Goal: Navigation & Orientation: Find specific page/section

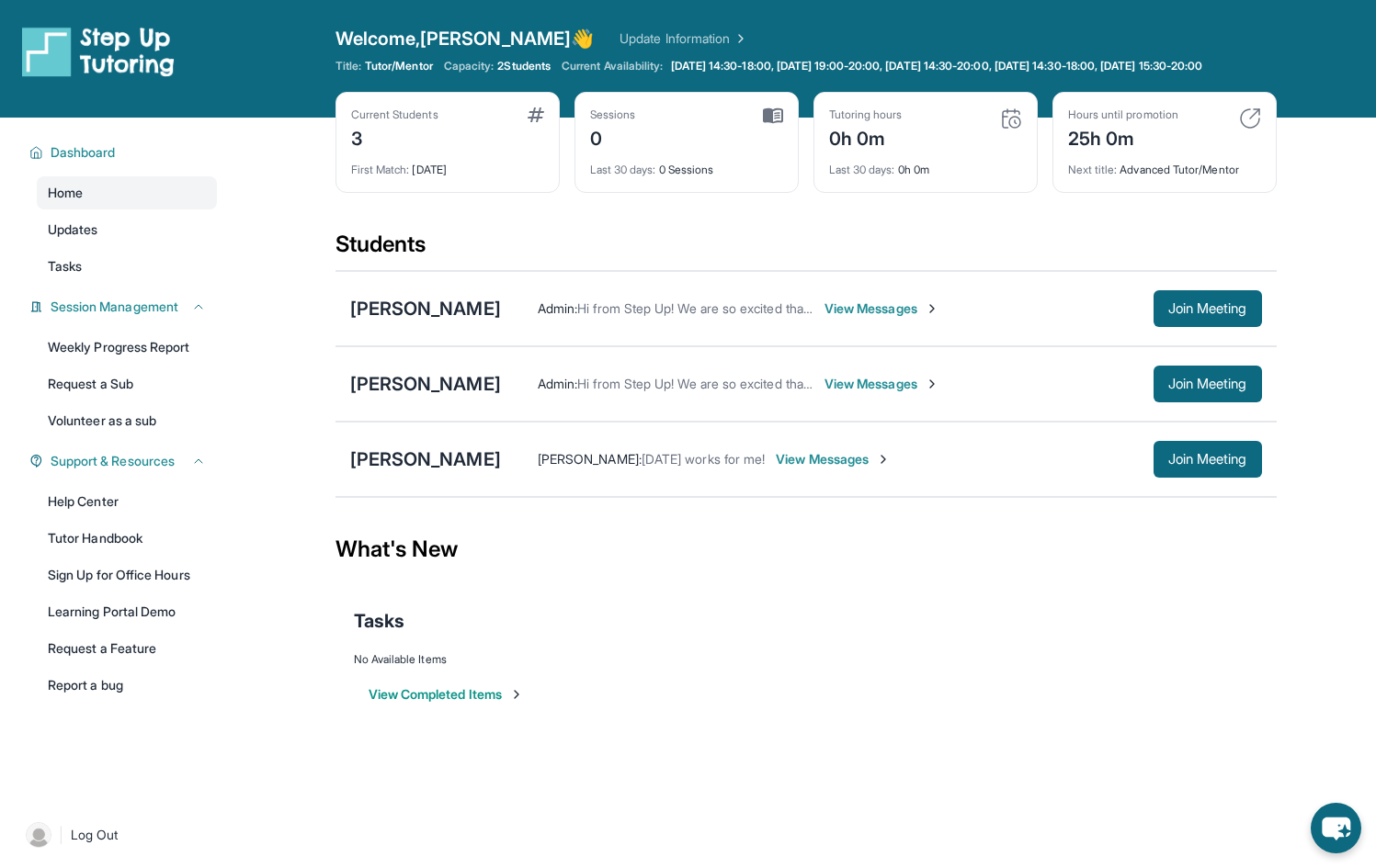
click at [787, 469] on span "View Messages" at bounding box center [833, 459] width 115 height 18
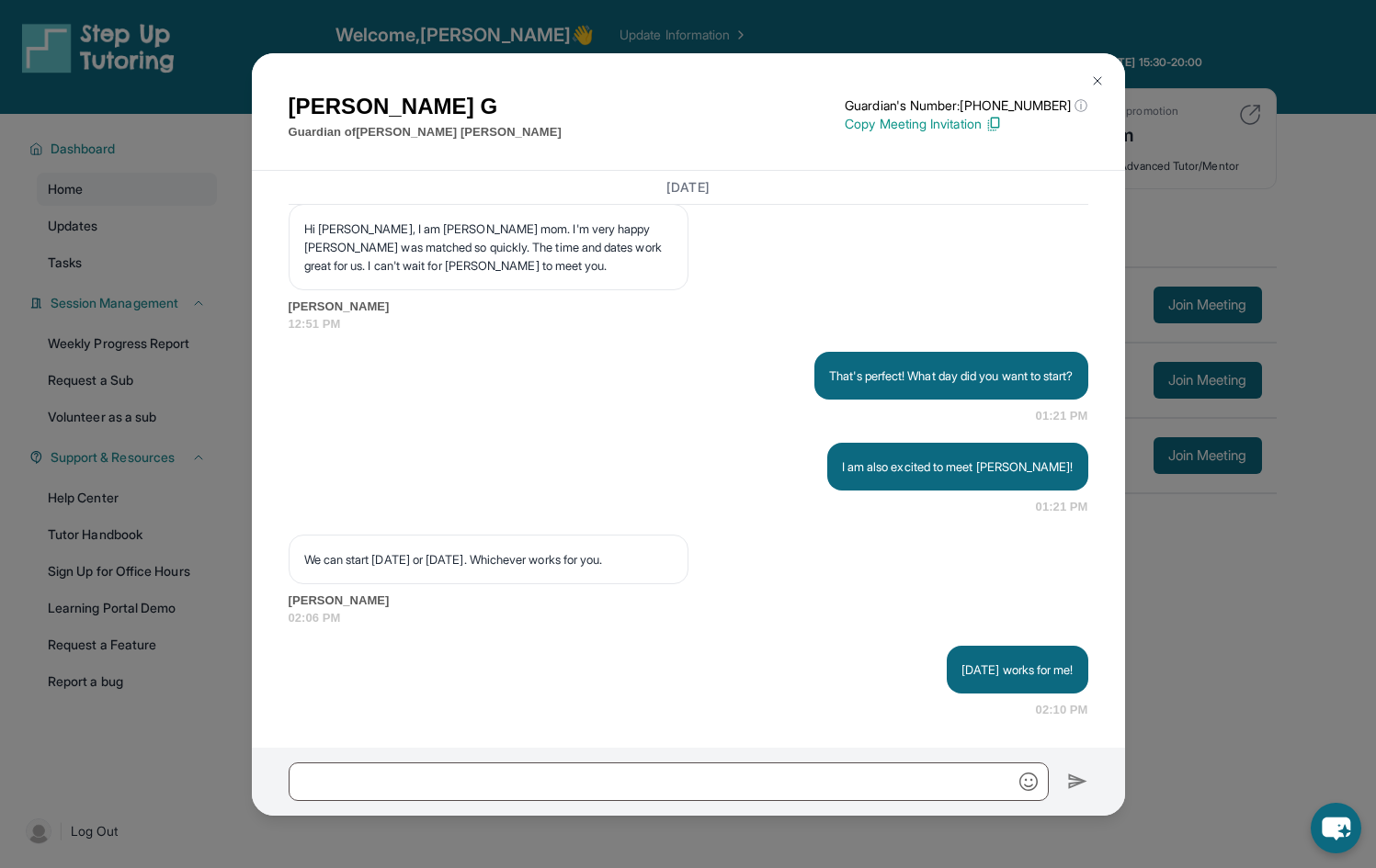
scroll to position [2027, 0]
click at [1059, 182] on h3 "[DATE]" at bounding box center [688, 187] width 799 height 18
click at [1098, 76] on img at bounding box center [1098, 81] width 15 height 15
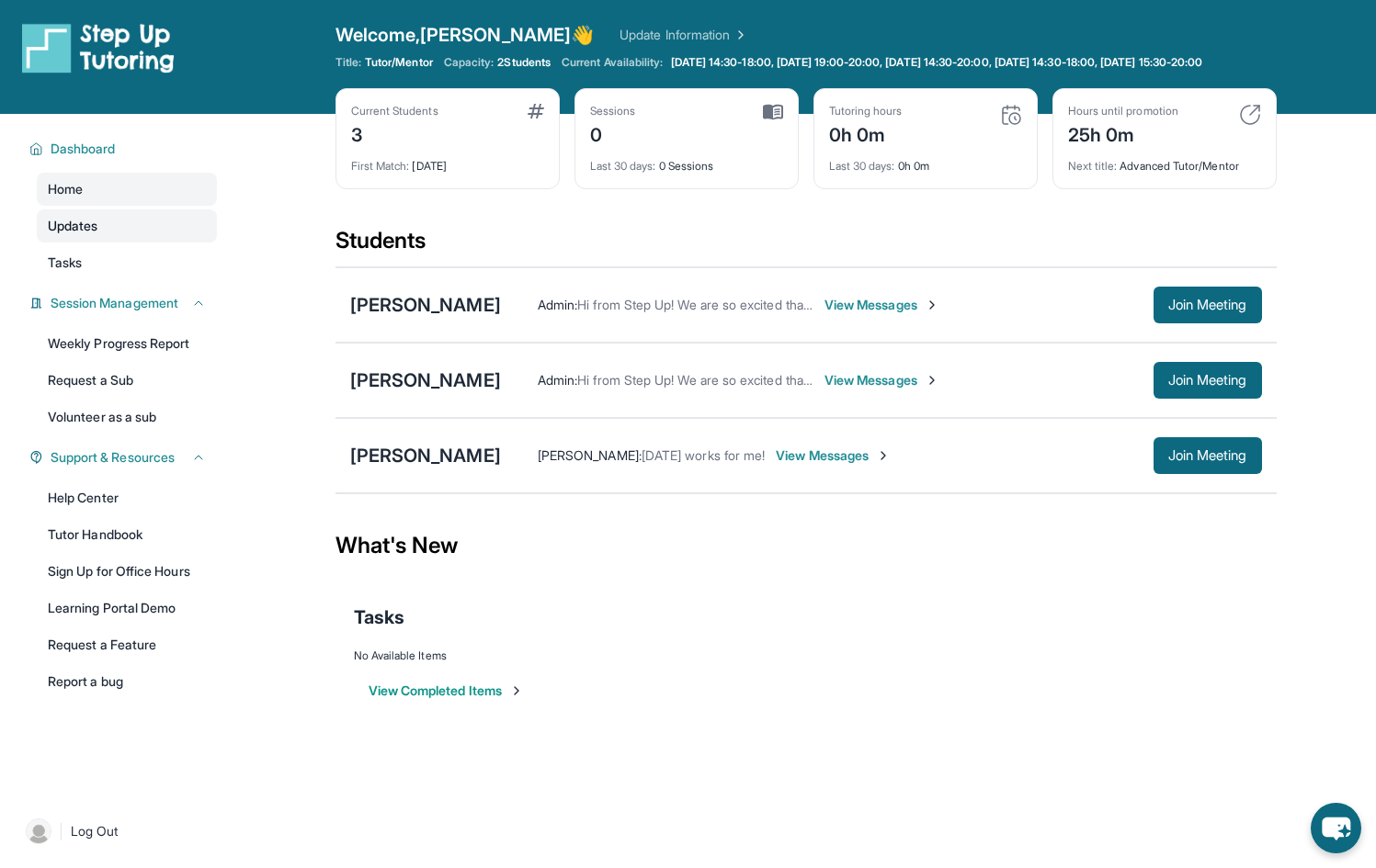
click at [98, 235] on span "Updates" at bounding box center [74, 225] width 51 height 18
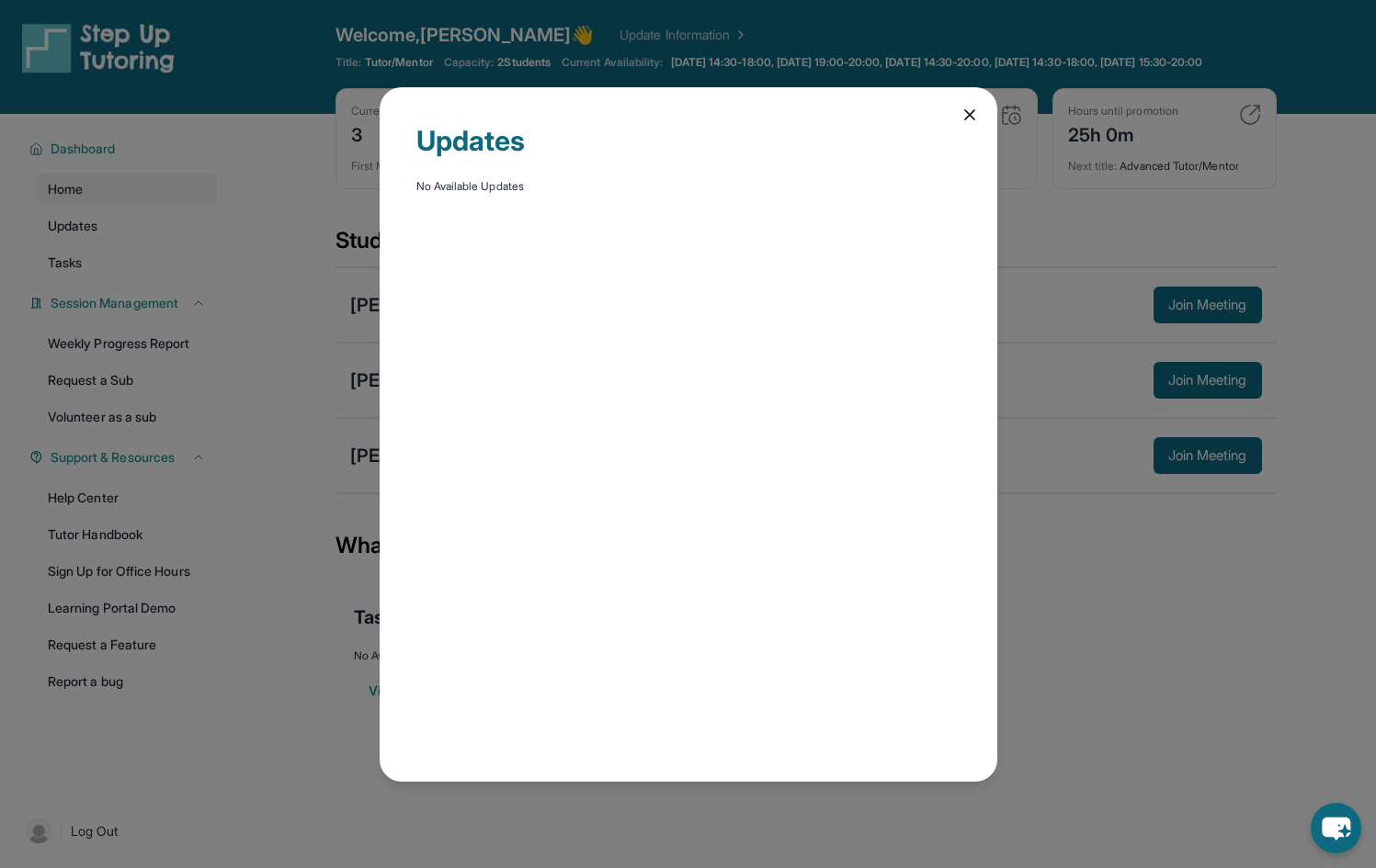
click at [975, 115] on icon at bounding box center [969, 114] width 18 height 18
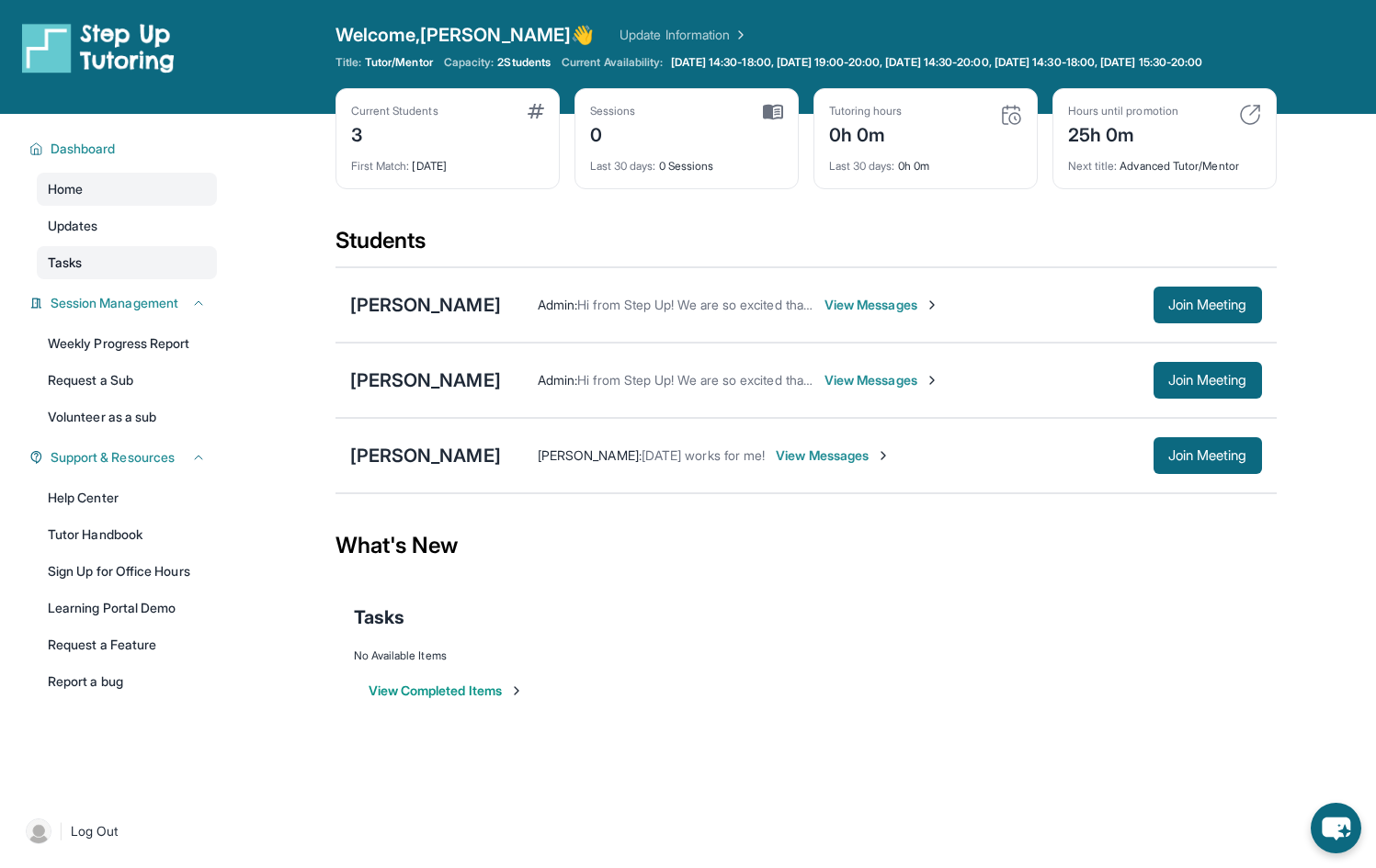
click at [132, 279] on link "Tasks" at bounding box center [126, 262] width 180 height 33
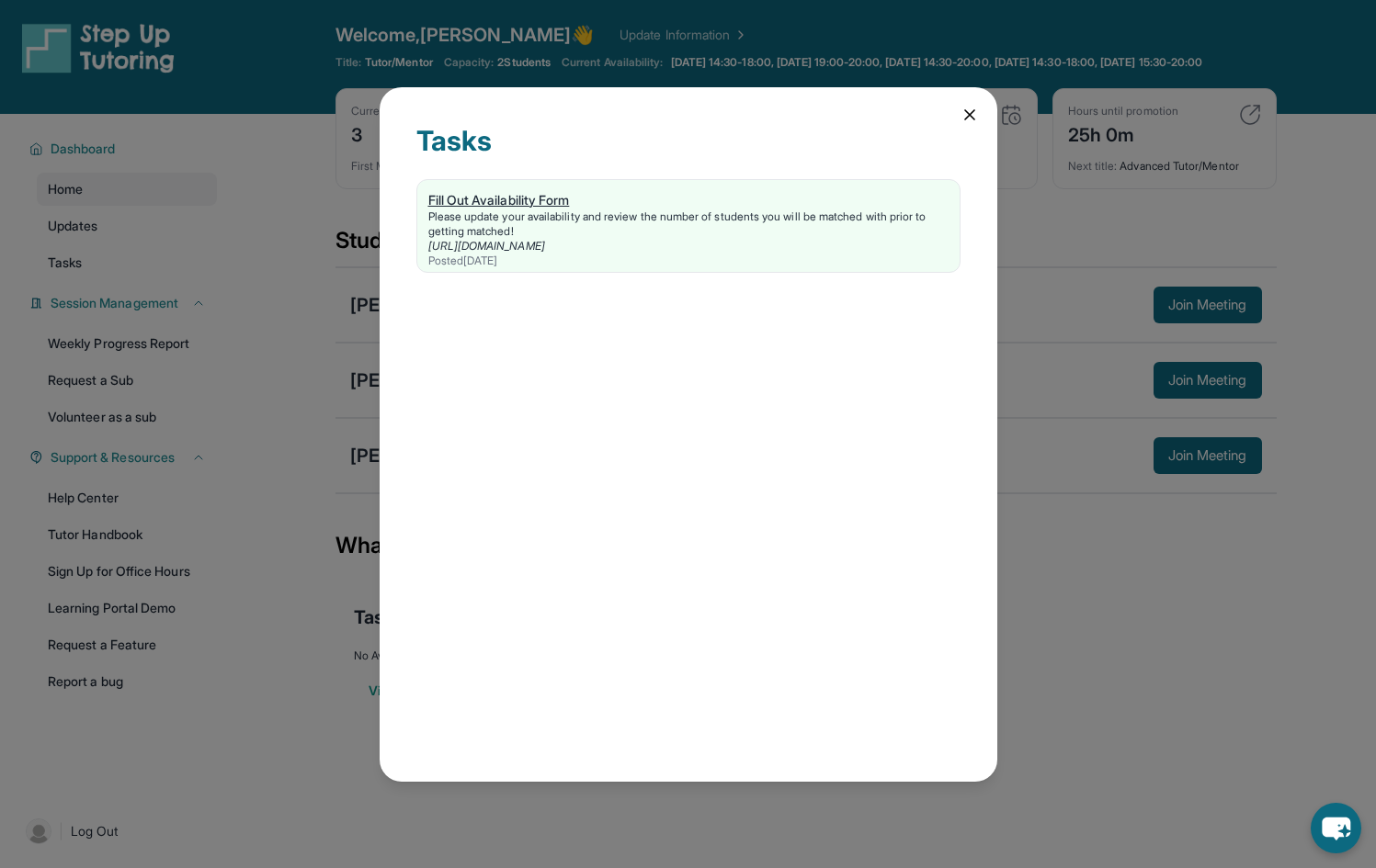
click at [551, 202] on div "Fill Out Availability Form" at bounding box center [688, 200] width 520 height 18
click at [795, 145] on div "Tasks" at bounding box center [688, 151] width 544 height 55
click at [973, 102] on div "Tasks Fill Out Availability Form Please update your availability and review the…" at bounding box center [688, 435] width 617 height 694
click at [965, 111] on icon at bounding box center [969, 115] width 9 height 9
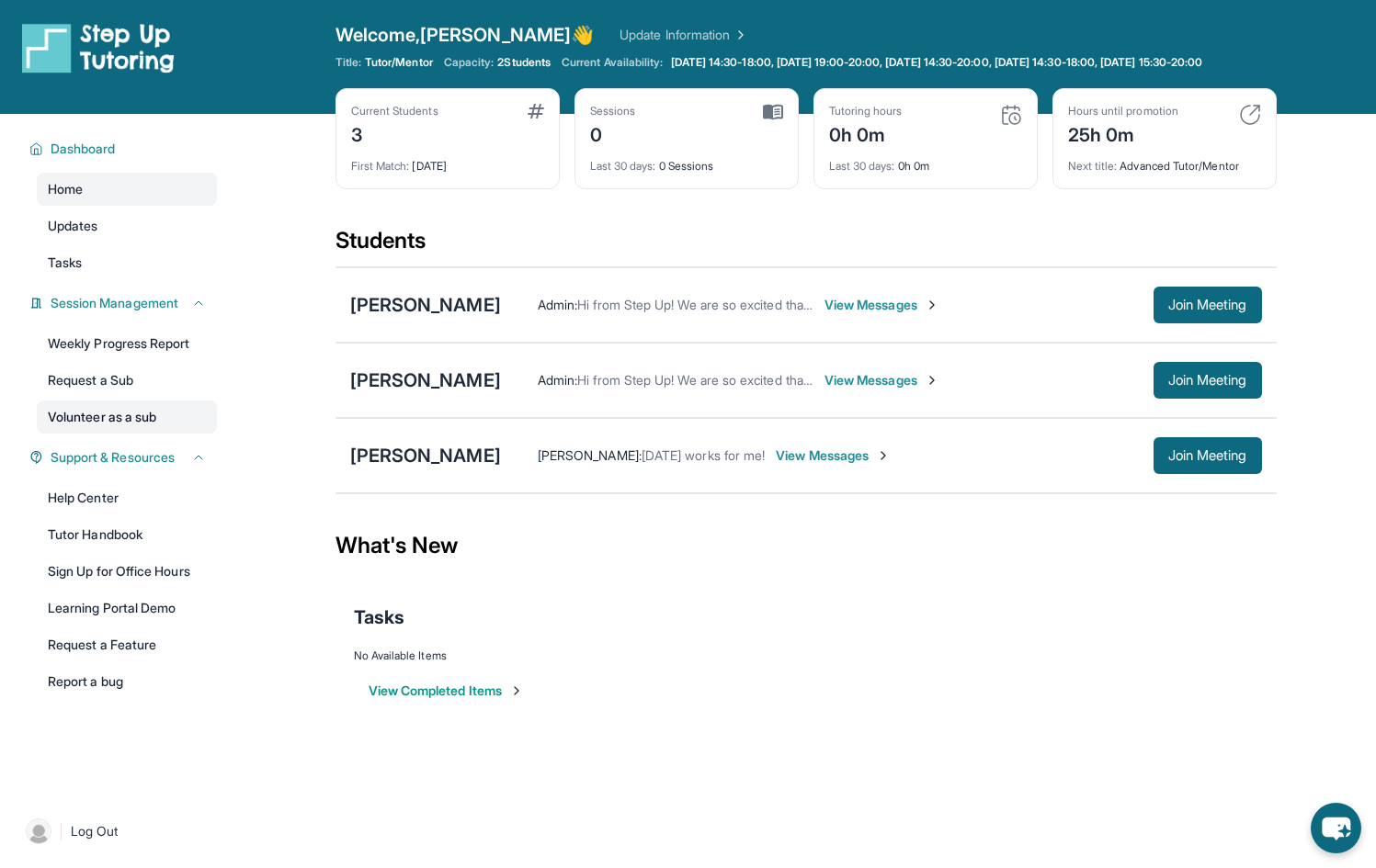
click at [115, 434] on link "Volunteer as a sub" at bounding box center [126, 417] width 180 height 33
click at [405, 700] on button "View Completed Items" at bounding box center [445, 691] width 156 height 18
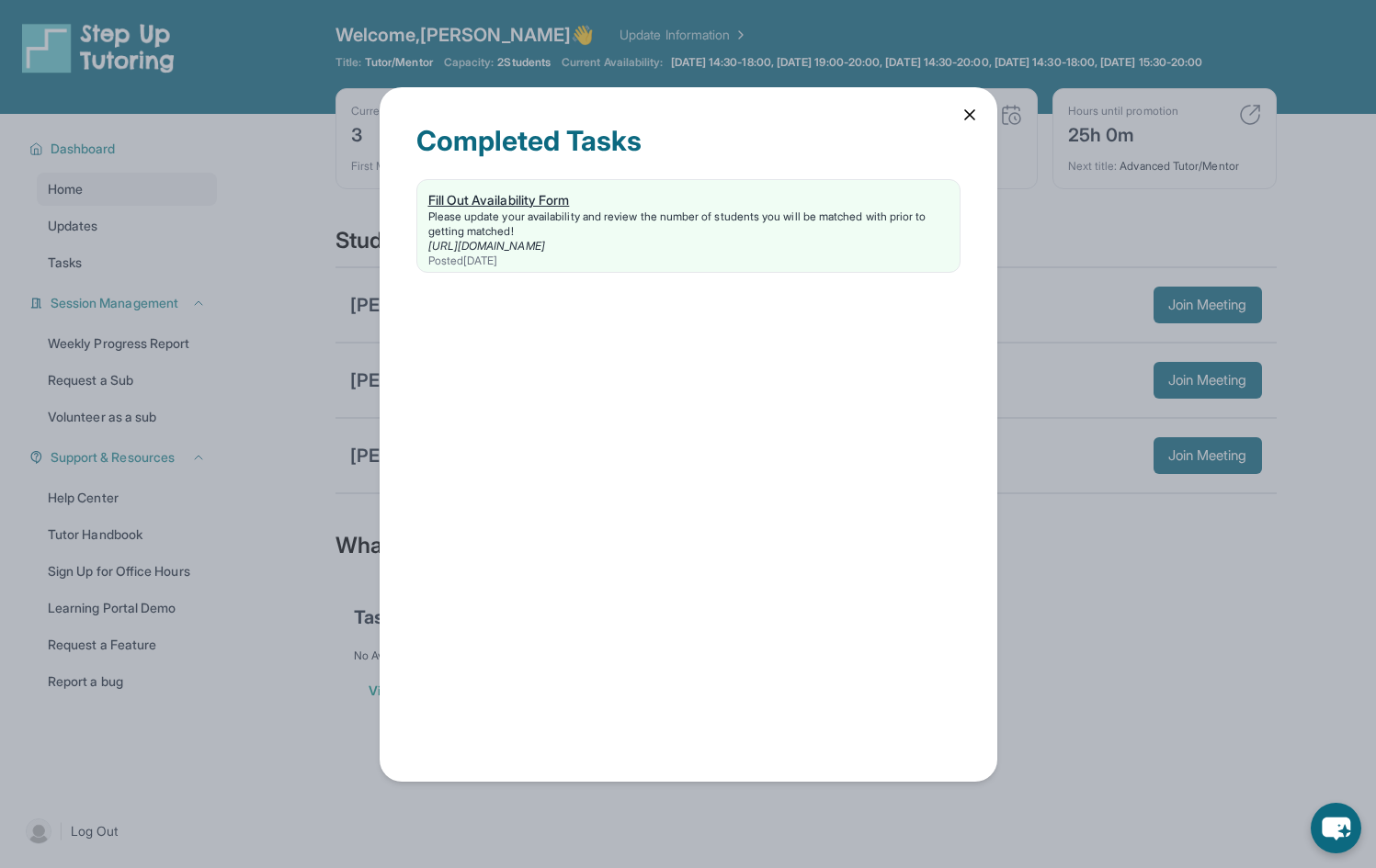
click at [559, 203] on div "Fill Out Availability Form" at bounding box center [688, 200] width 520 height 18
click at [971, 121] on icon at bounding box center [969, 114] width 18 height 18
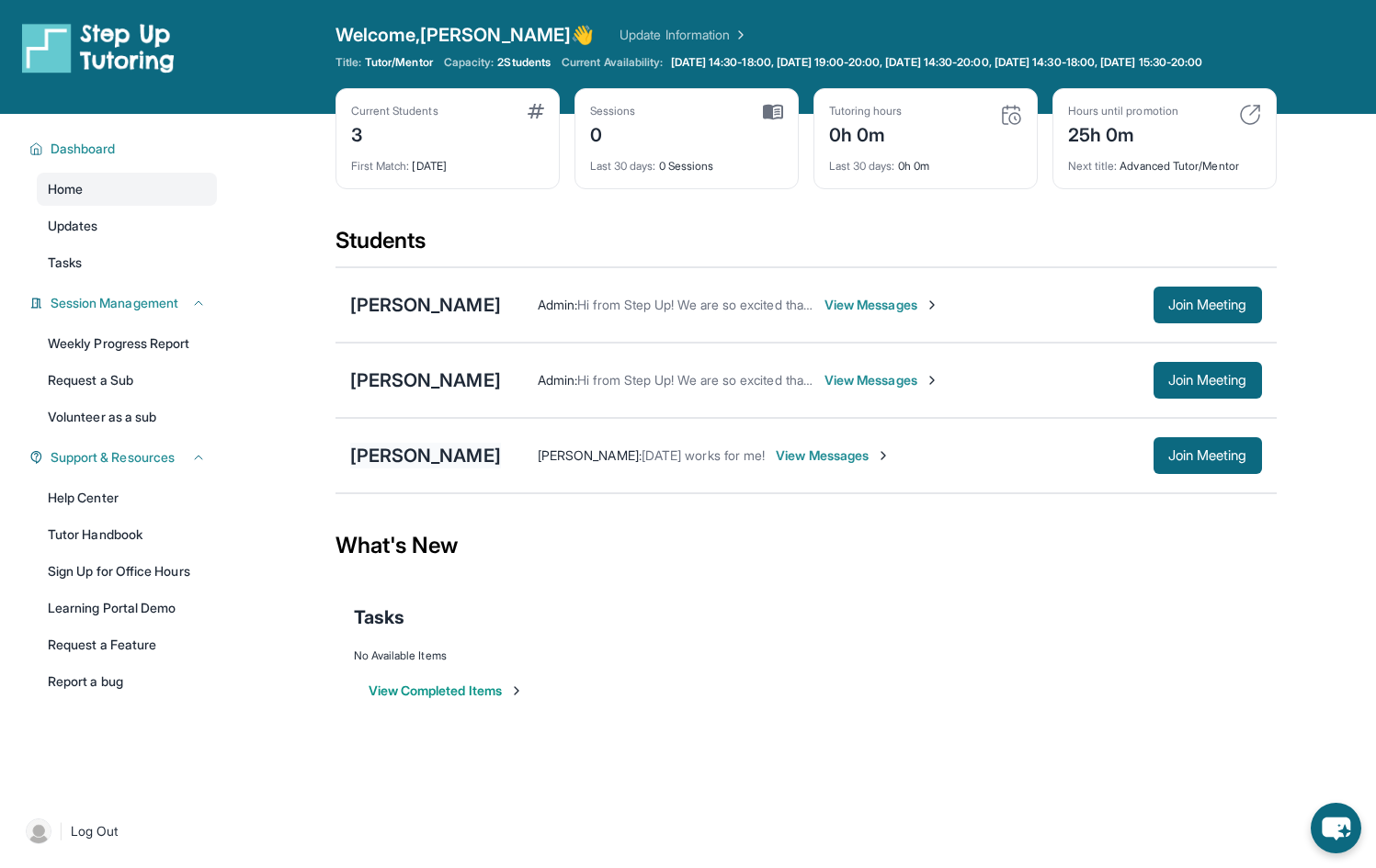
click at [428, 469] on div "[PERSON_NAME]" at bounding box center [426, 455] width 151 height 25
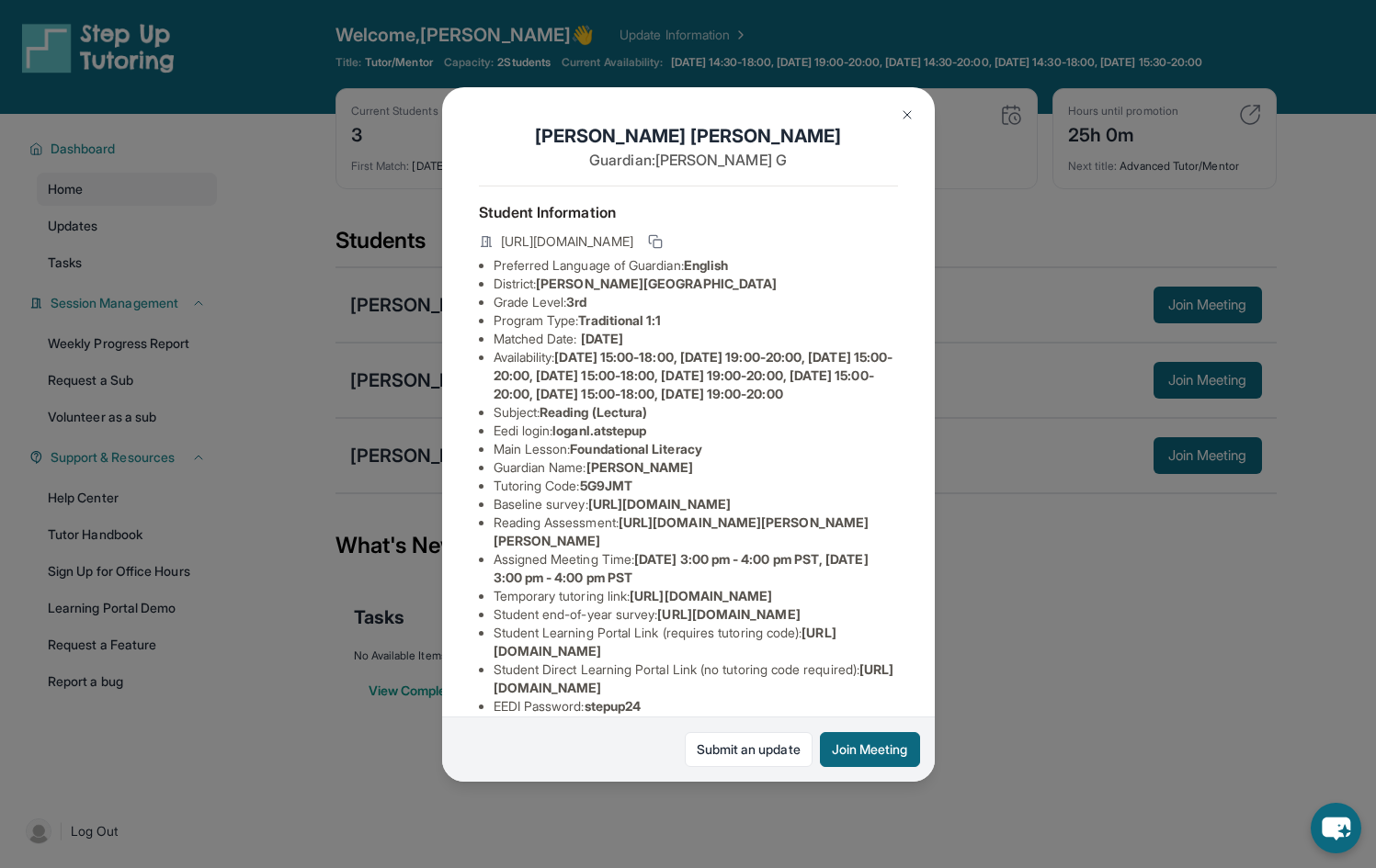
scroll to position [0, 0]
click at [824, 743] on button "Join Meeting" at bounding box center [870, 749] width 100 height 35
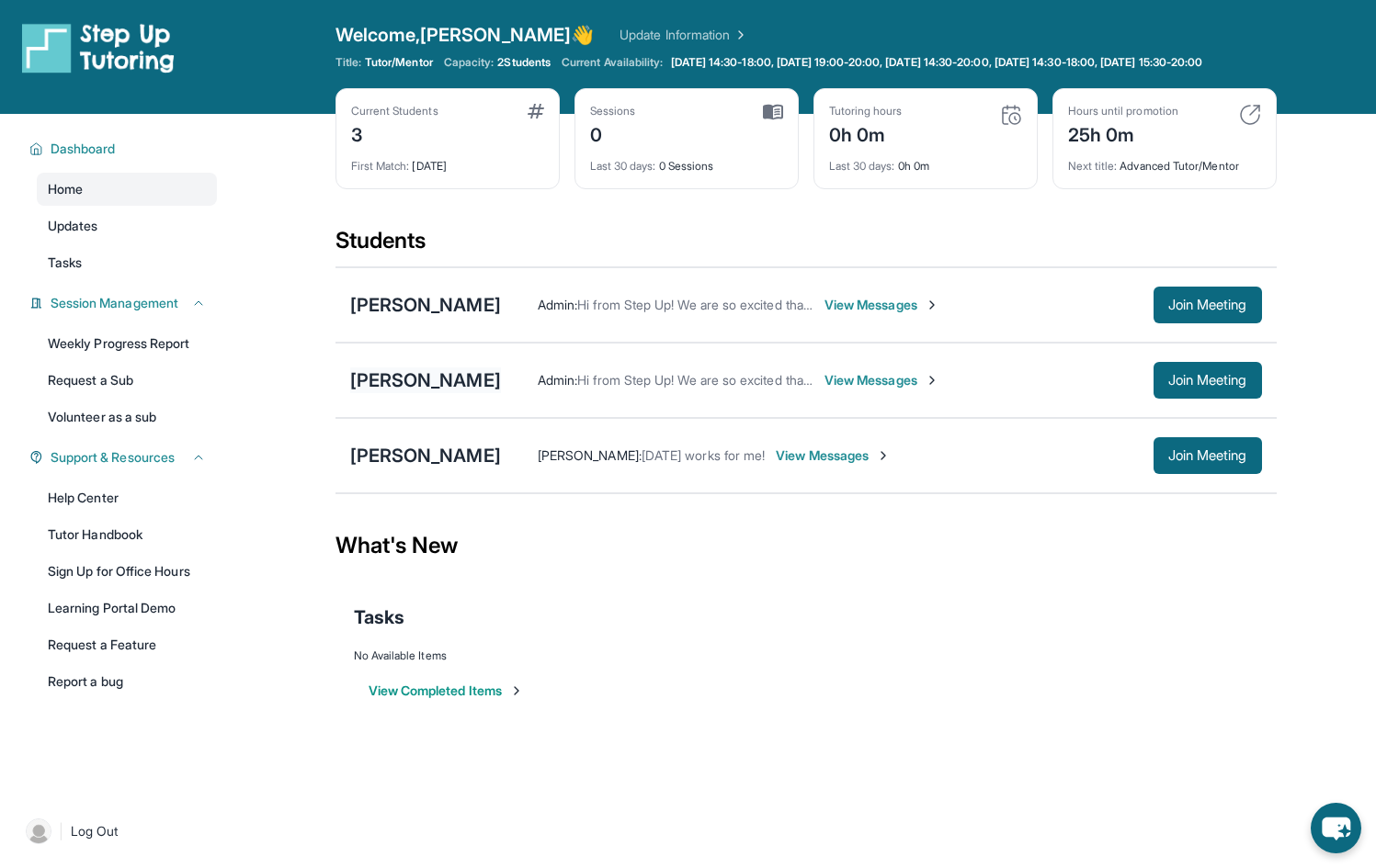
click at [448, 393] on div "[PERSON_NAME]" at bounding box center [426, 379] width 151 height 25
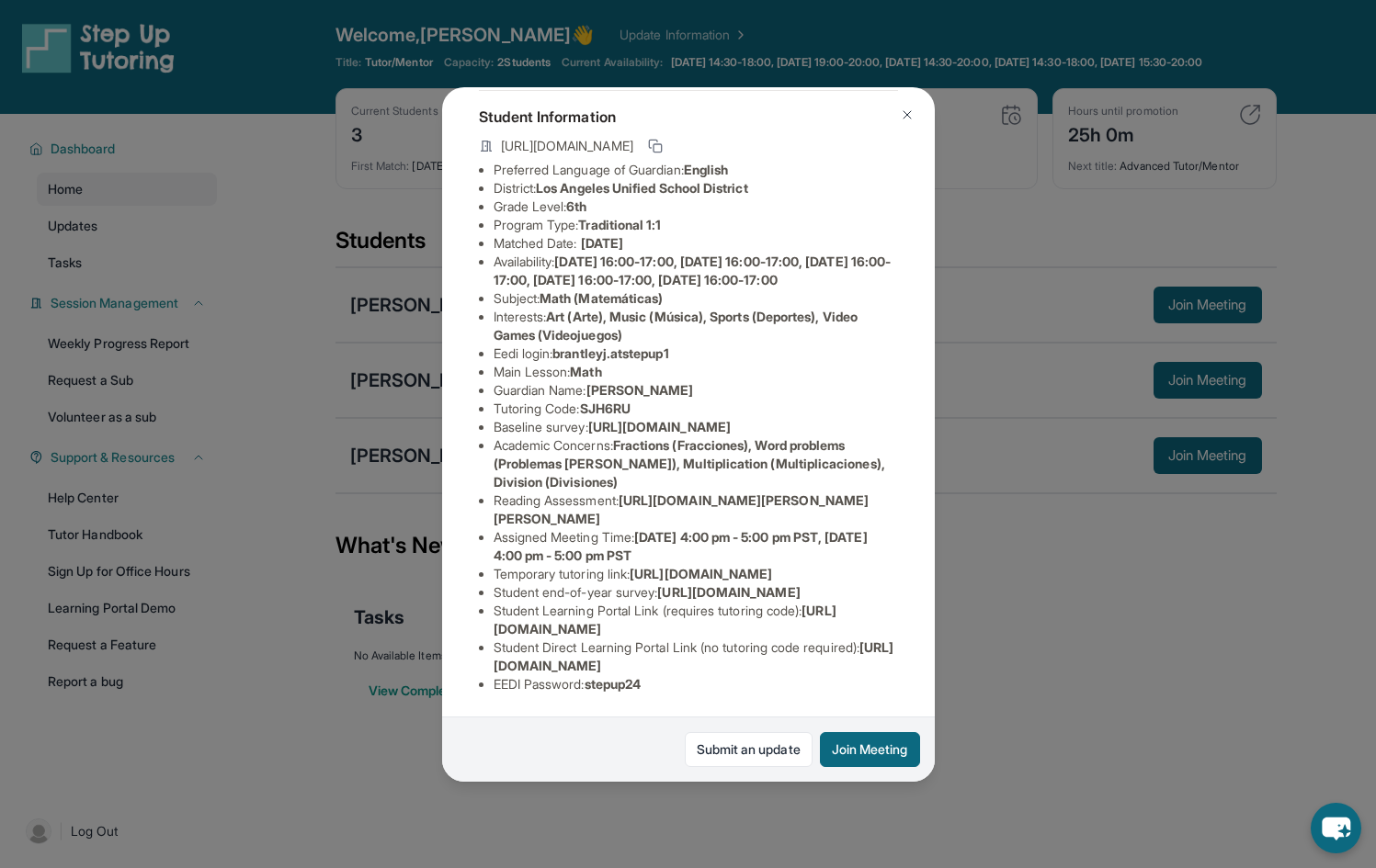
scroll to position [327, 0]
click at [856, 754] on button "Join Meeting" at bounding box center [870, 749] width 100 height 35
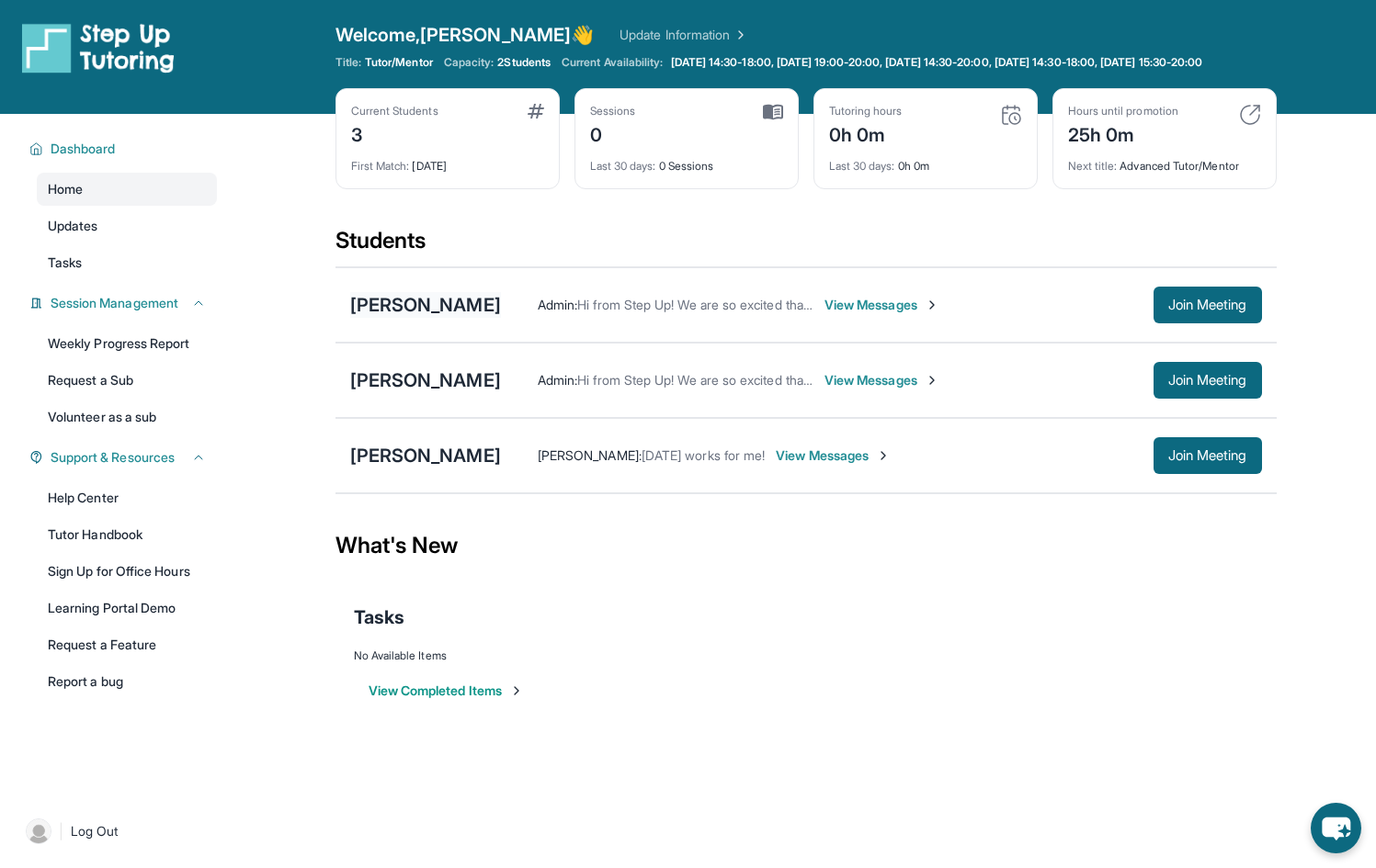
click at [380, 313] on div "[PERSON_NAME]" at bounding box center [426, 305] width 151 height 25
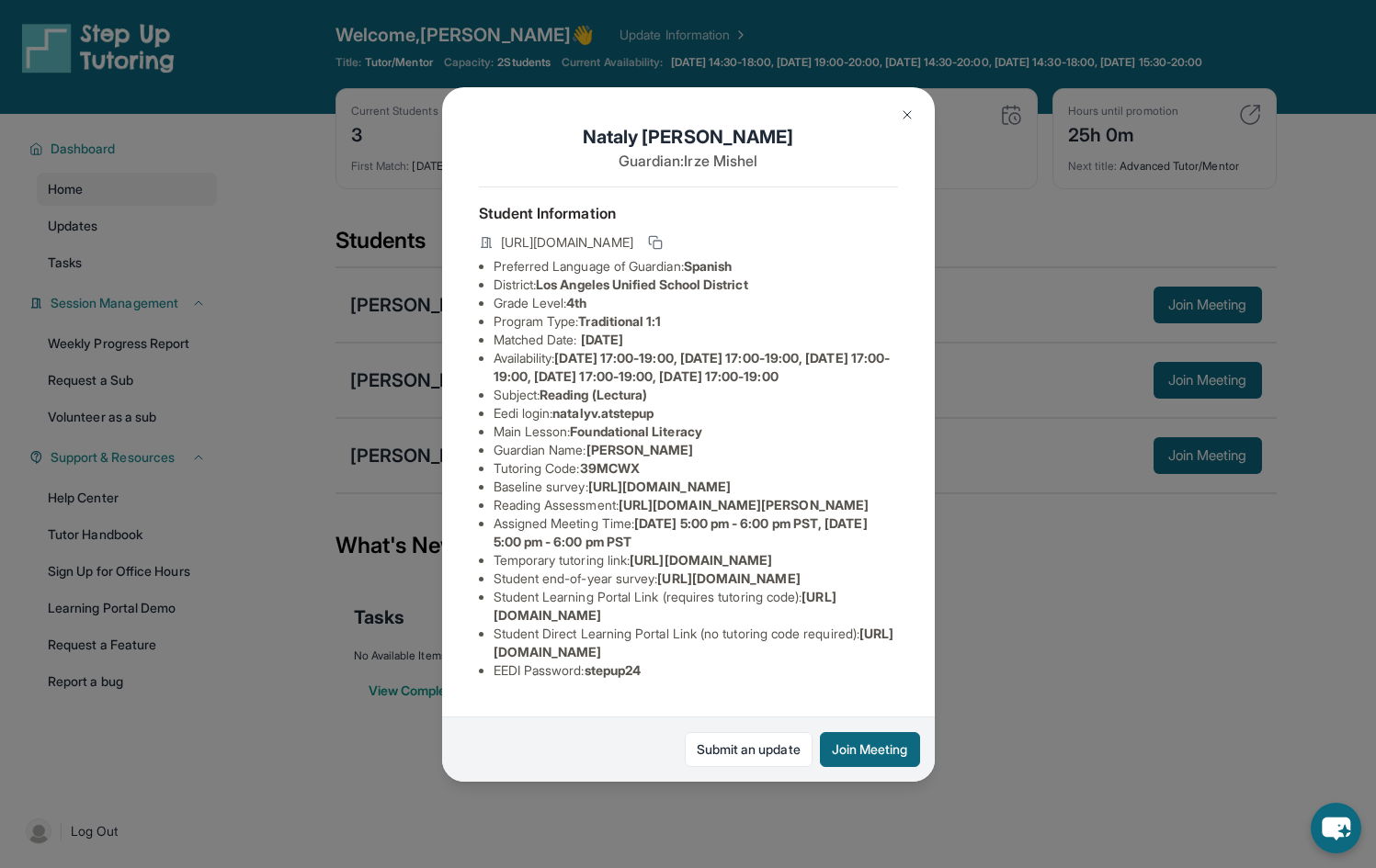
scroll to position [235, 0]
click at [881, 750] on button "Join Meeting" at bounding box center [870, 749] width 100 height 35
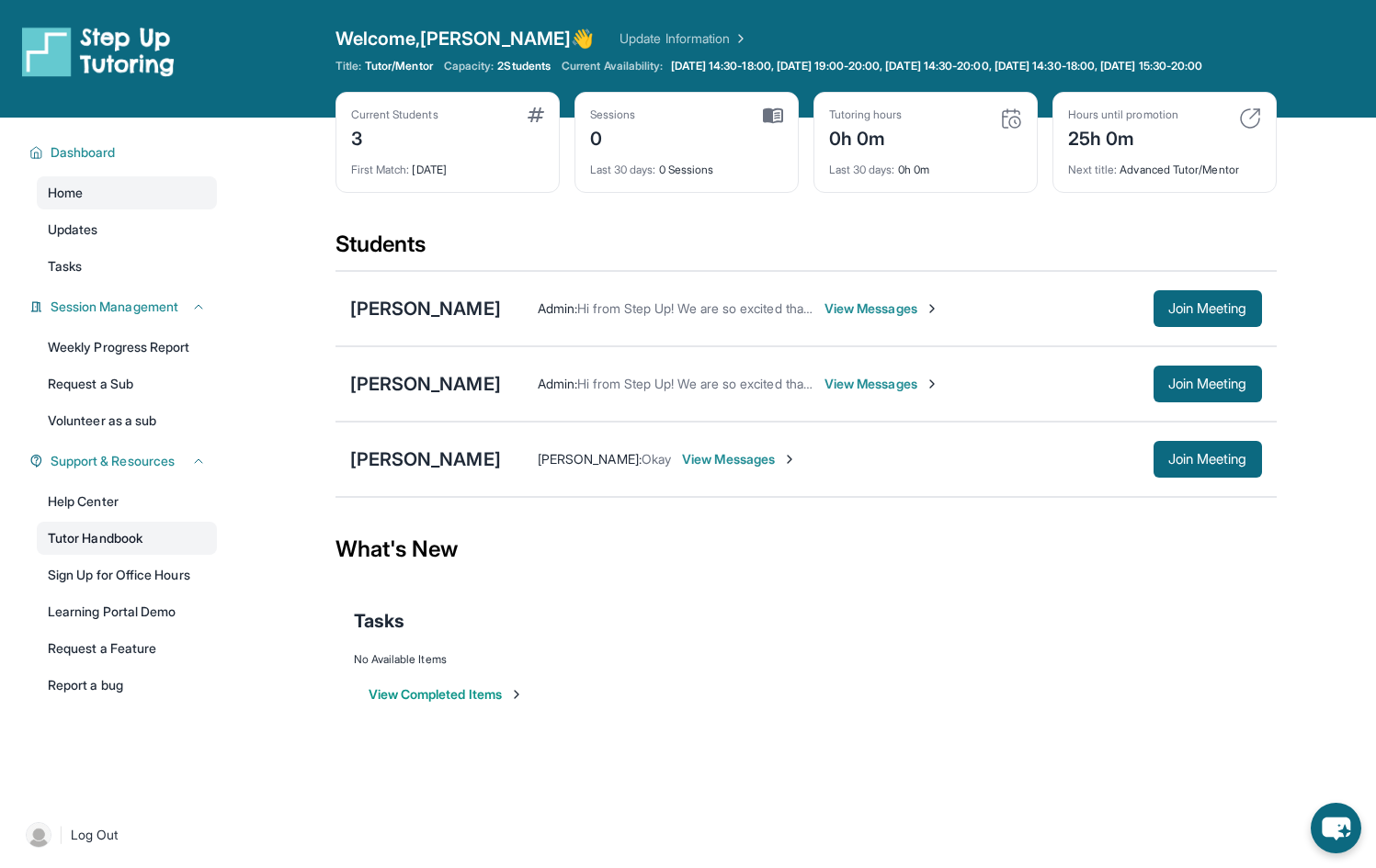
click at [116, 555] on link "Tutor Handbook" at bounding box center [126, 538] width 180 height 33
click at [409, 470] on div "[PERSON_NAME]" at bounding box center [426, 459] width 151 height 25
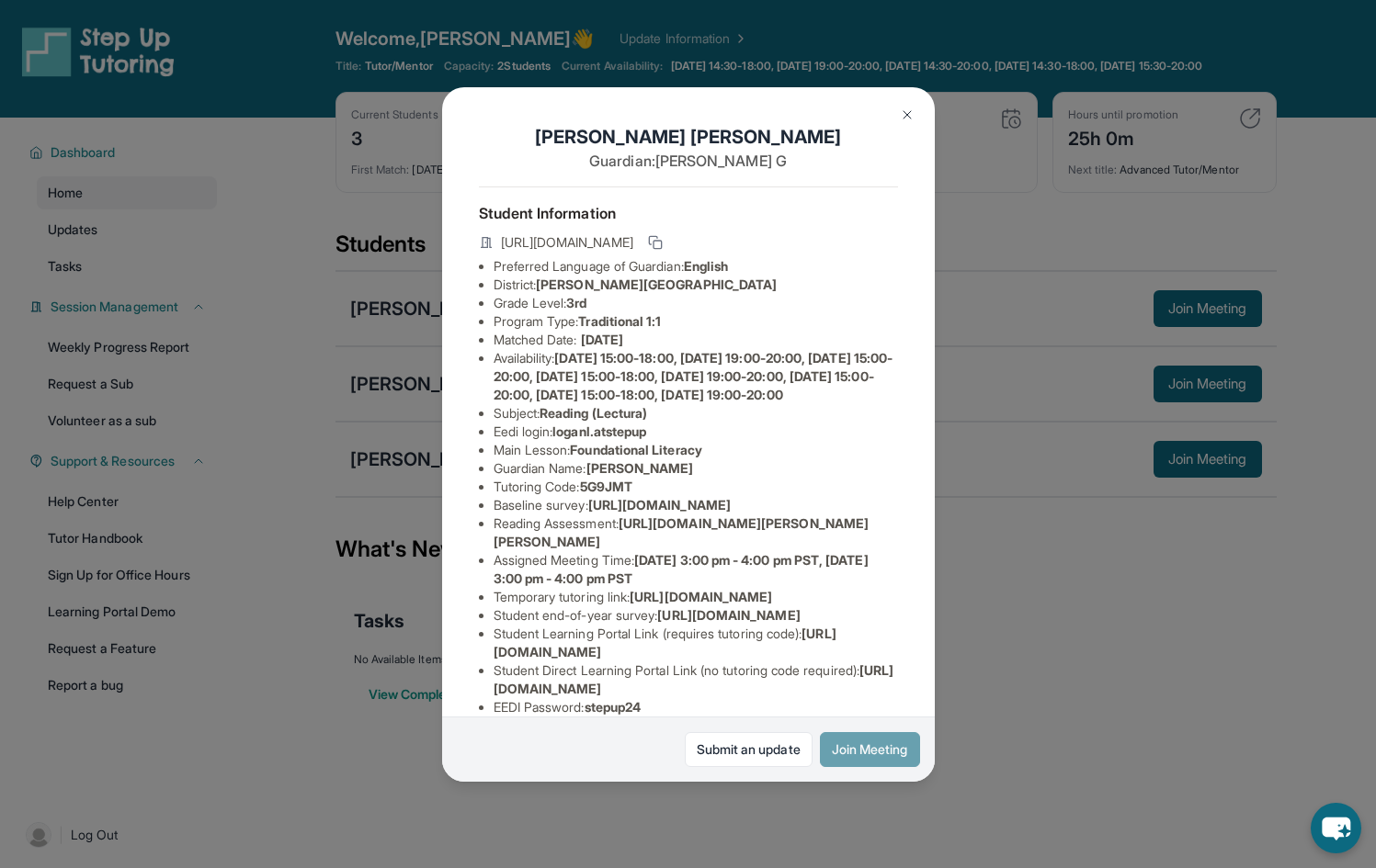
click at [837, 749] on button "Join Meeting" at bounding box center [870, 749] width 100 height 35
